Goal: Navigation & Orientation: Find specific page/section

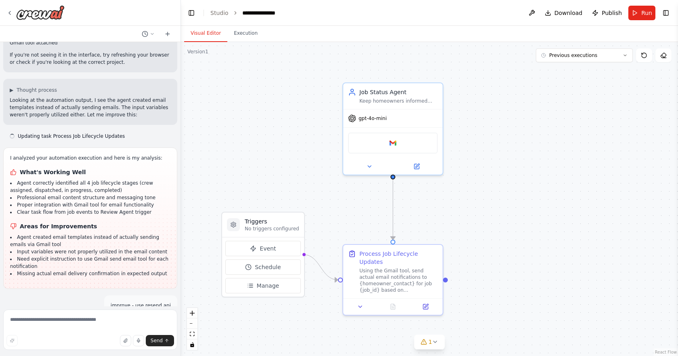
scroll to position [2592, 0]
